Goal: Book appointment/travel/reservation

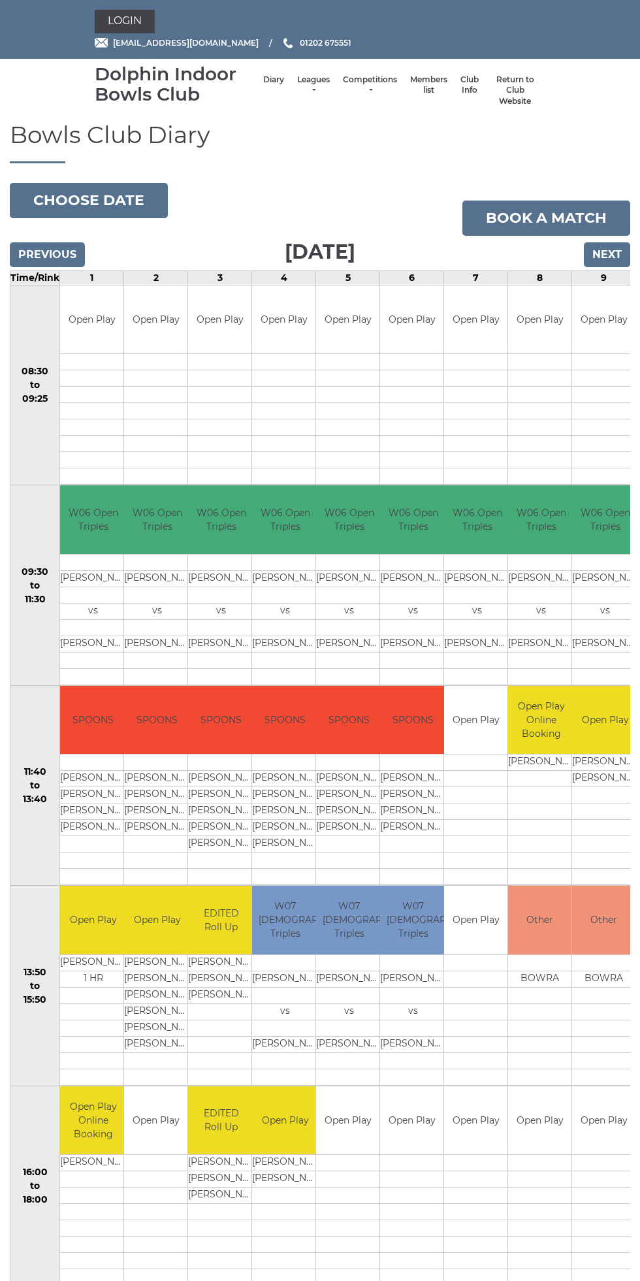
scroll to position [3, 0]
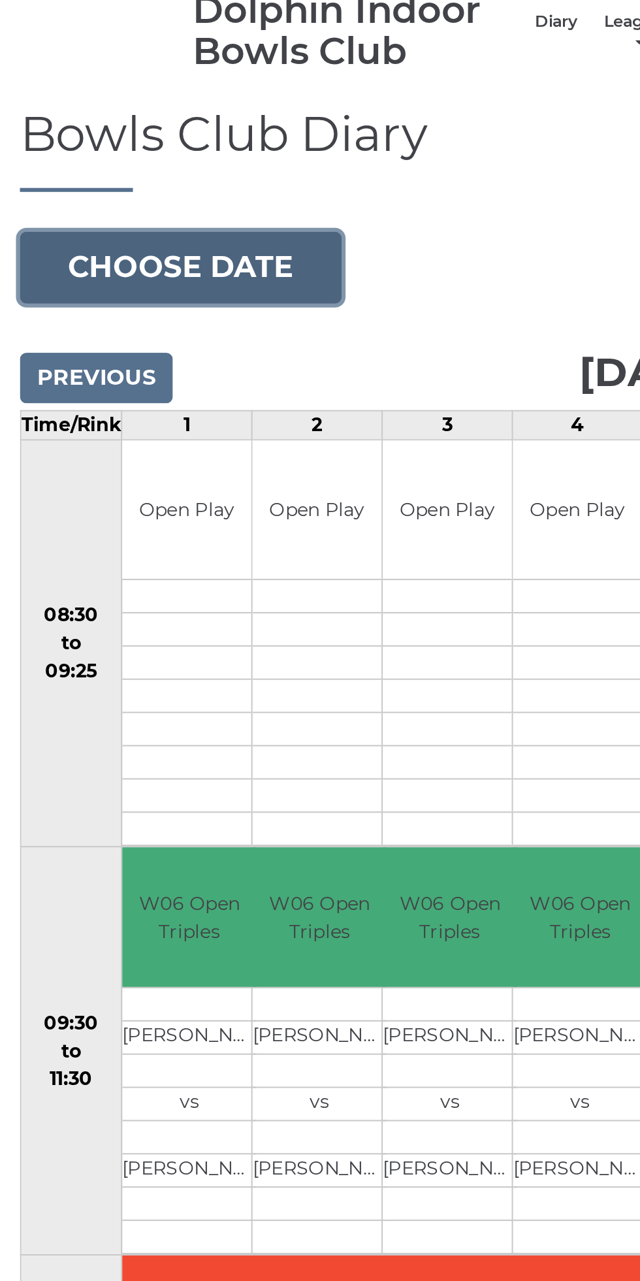
click at [110, 196] on button "Choose date" at bounding box center [89, 197] width 158 height 35
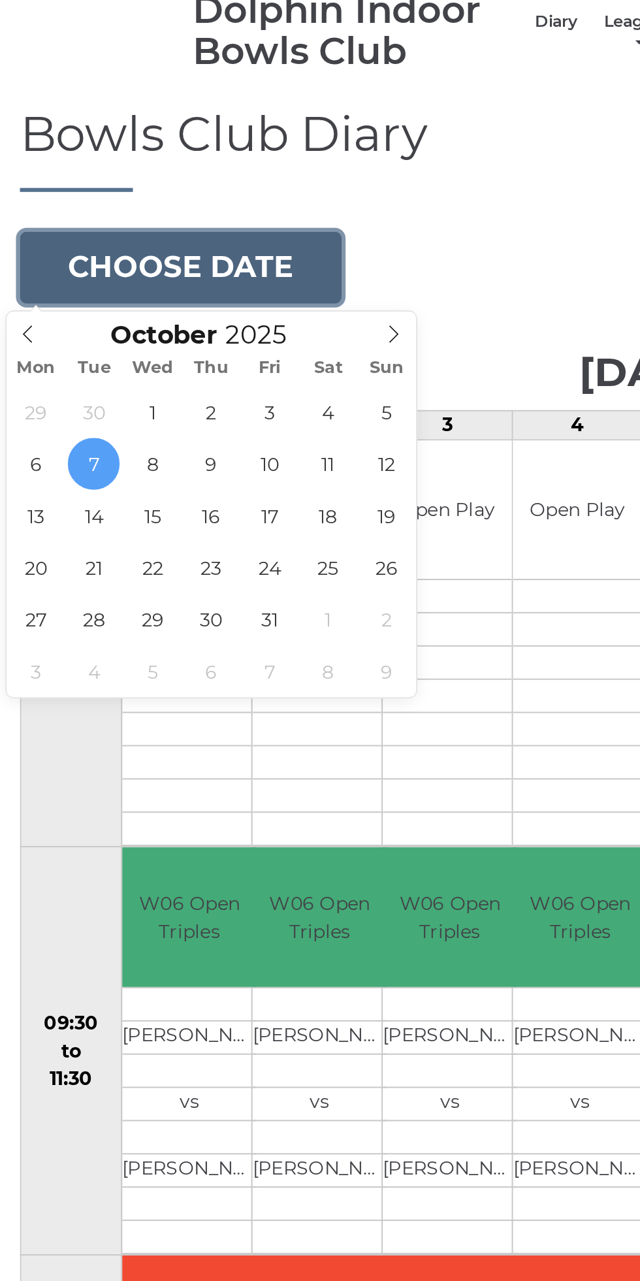
type input "[DATE]"
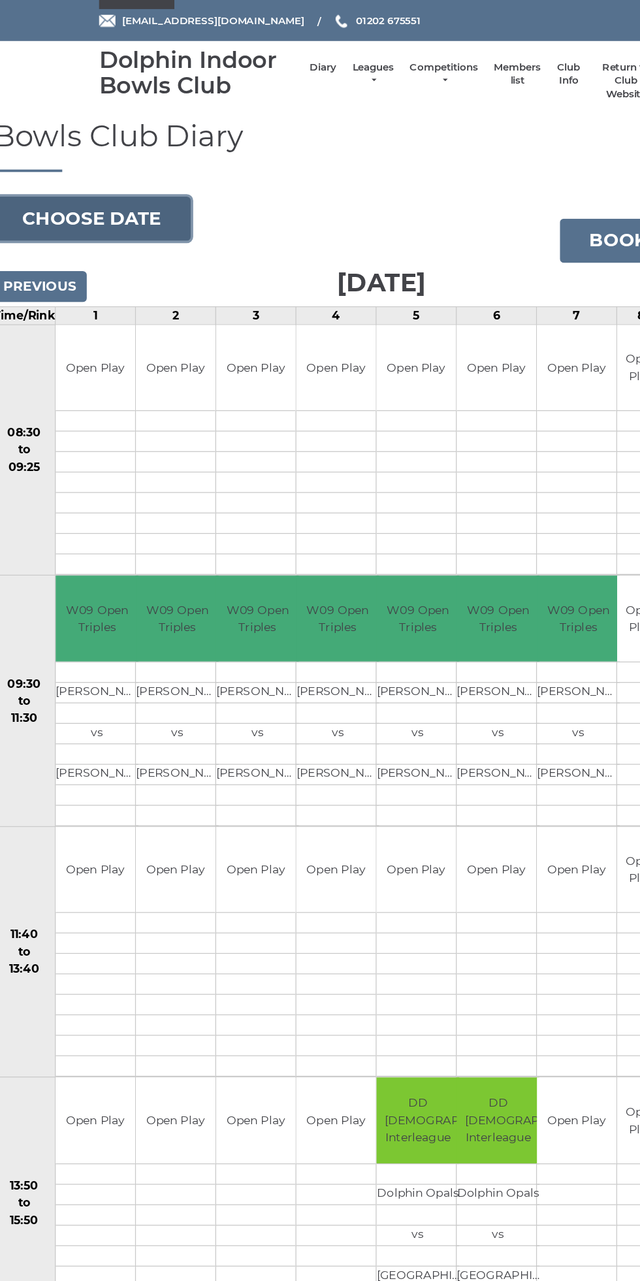
click at [121, 195] on button "Choose date" at bounding box center [89, 200] width 158 height 35
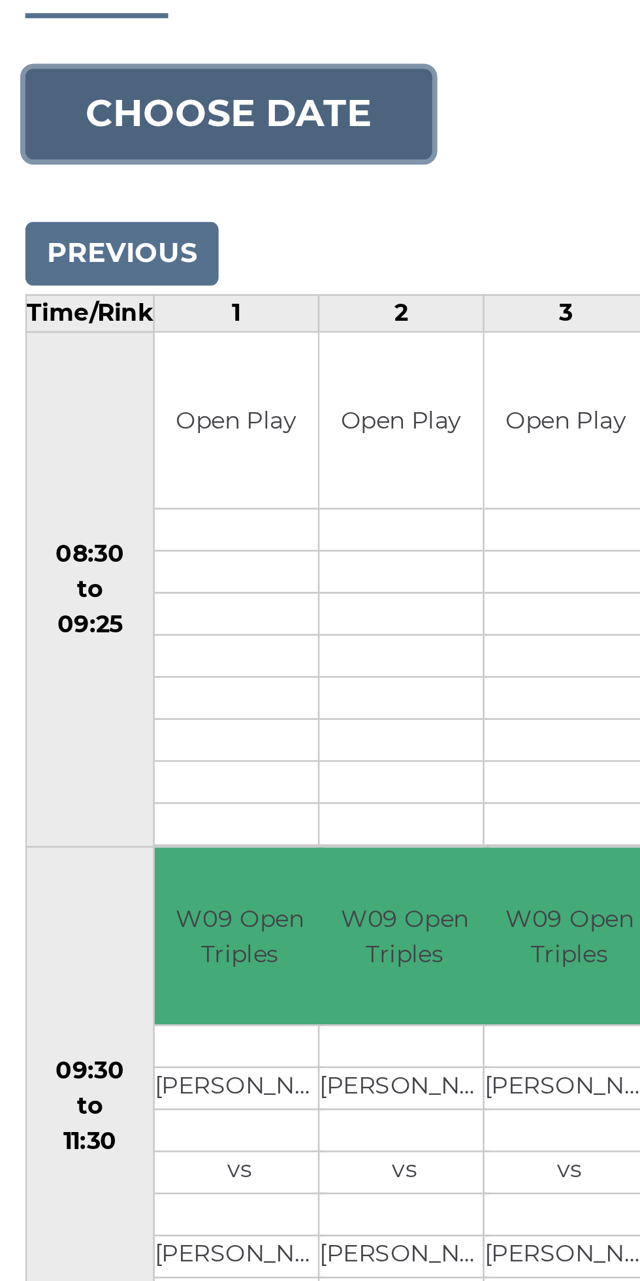
click at [116, 197] on button "Choose date" at bounding box center [89, 200] width 158 height 35
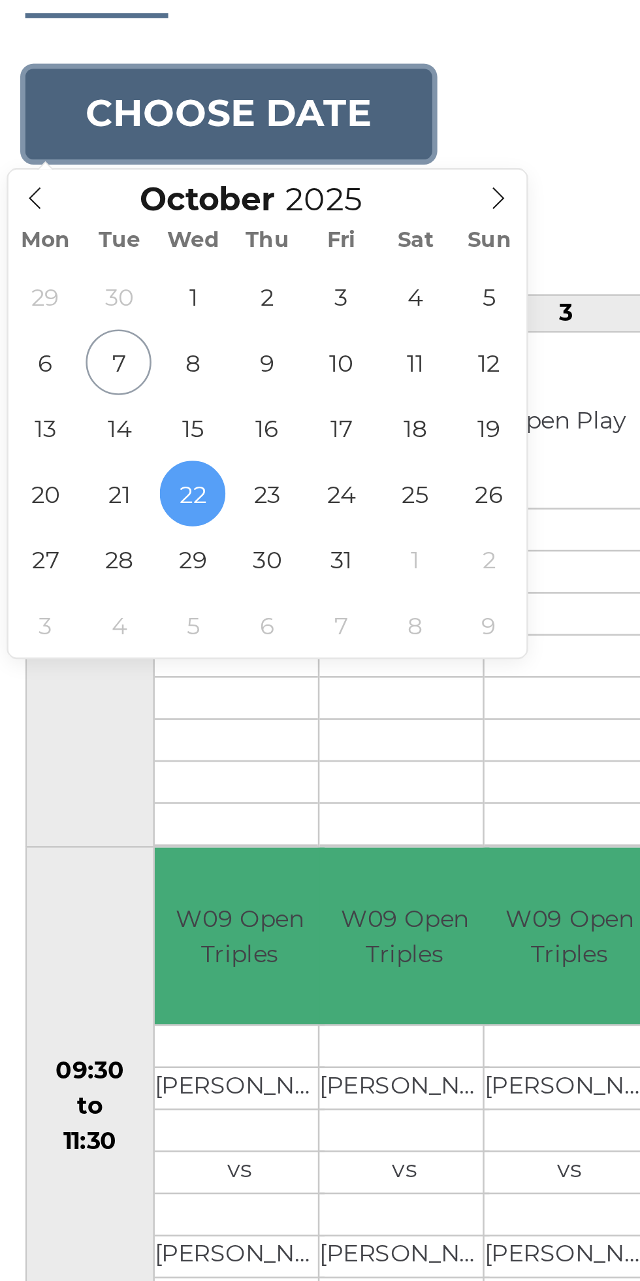
type input "[DATE]"
